Goal: Task Accomplishment & Management: Manage account settings

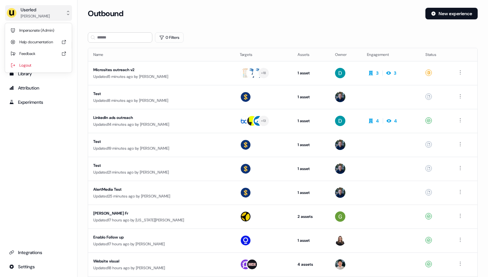
click at [49, 16] on button "Userled [PERSON_NAME]" at bounding box center [38, 13] width 67 height 16
click at [49, 33] on div "Impersonate (Admin)" at bounding box center [38, 31] width 61 height 12
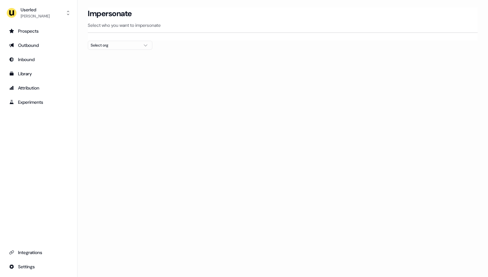
click at [138, 46] on div "Select org" at bounding box center [115, 45] width 48 height 6
type input "*"
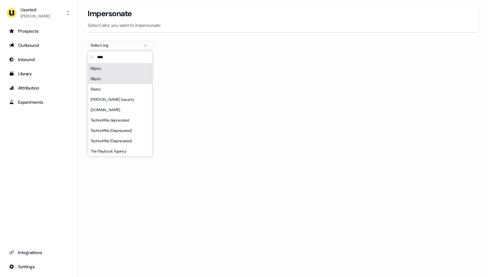
type input "****"
click at [128, 75] on div "Elliptic" at bounding box center [120, 79] width 64 height 10
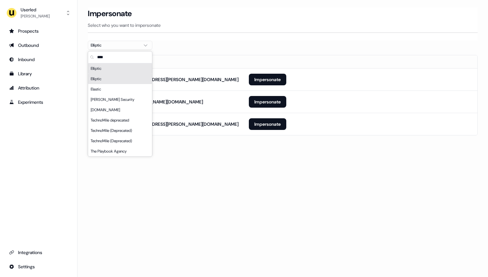
click at [238, 60] on th "Email" at bounding box center [166, 61] width 156 height 13
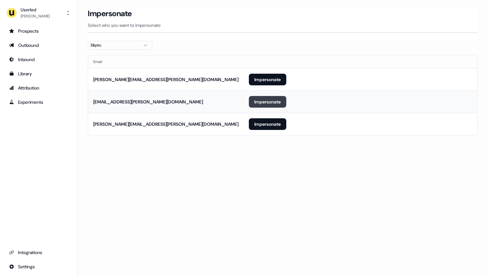
click at [276, 105] on button "Impersonate" at bounding box center [267, 102] width 37 height 12
